Goal: Task Accomplishment & Management: Manage account settings

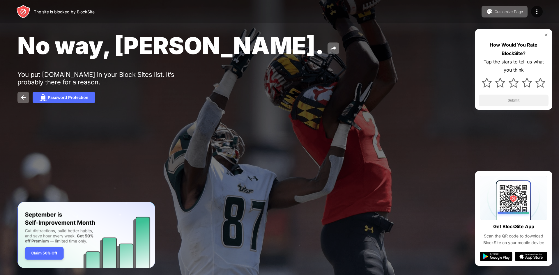
click at [439, 70] on div "No way, Jose. You put reddit.com in your Block Sites list. It’s probably there …" at bounding box center [279, 67] width 559 height 135
click at [538, 13] on img at bounding box center [537, 11] width 7 height 7
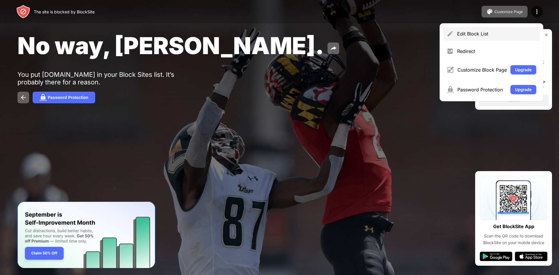
click at [507, 29] on div "Edit Block List" at bounding box center [491, 34] width 97 height 14
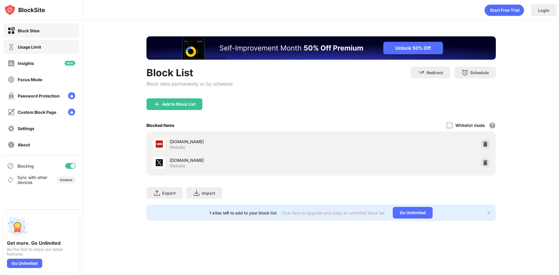
click at [33, 50] on div "Usage Limit" at bounding box center [25, 46] width 34 height 7
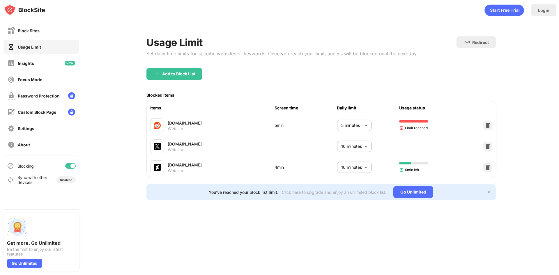
click at [348, 129] on body "Block Sites Usage Limit Insights Focus Mode Password Protection Custom Block Pa…" at bounding box center [279, 137] width 559 height 275
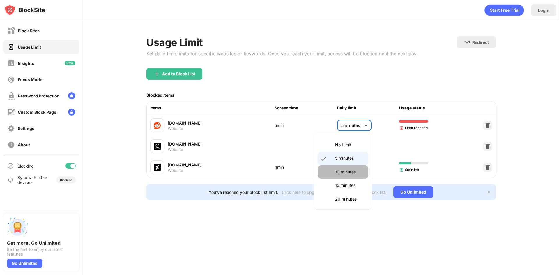
click at [352, 170] on p "10 minutes" at bounding box center [350, 172] width 30 height 6
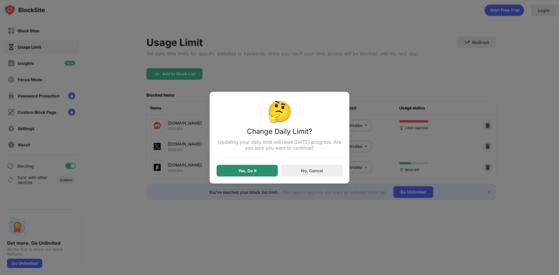
click at [271, 172] on div "Yes, Do It" at bounding box center [247, 171] width 61 height 12
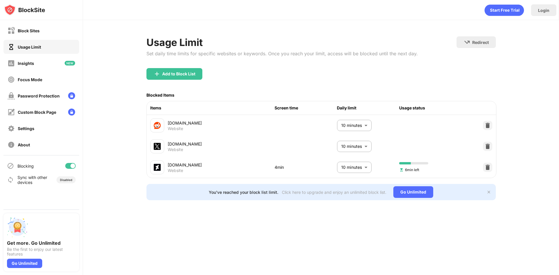
click at [358, 128] on body "Block Sites Usage Limit Insights Focus Mode Password Protection Custom Block Pa…" at bounding box center [279, 137] width 559 height 275
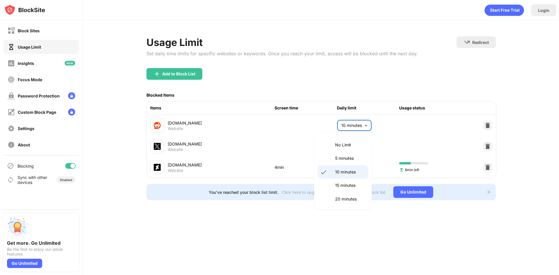
click at [352, 158] on p "5 minutes" at bounding box center [350, 158] width 30 height 6
type input "*"
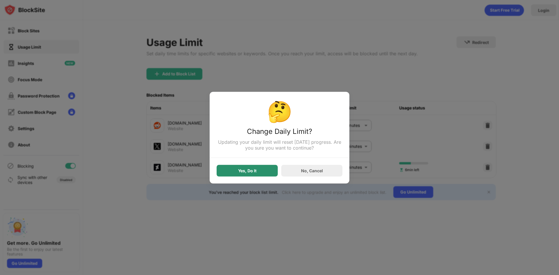
click at [269, 169] on div "Yes, Do It" at bounding box center [247, 171] width 61 height 12
